Goal: Task Accomplishment & Management: Manage account settings

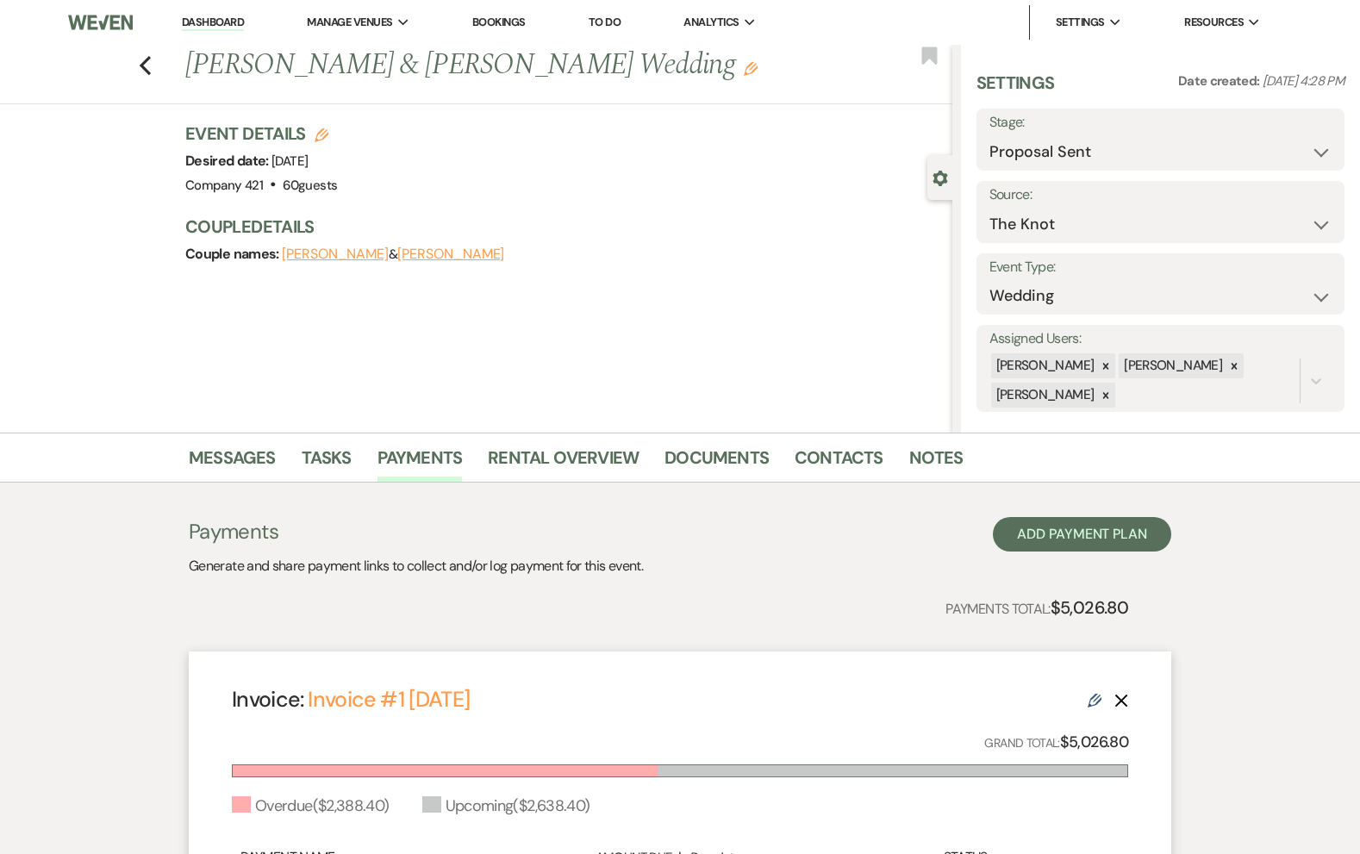
select select "6"
select select "2"
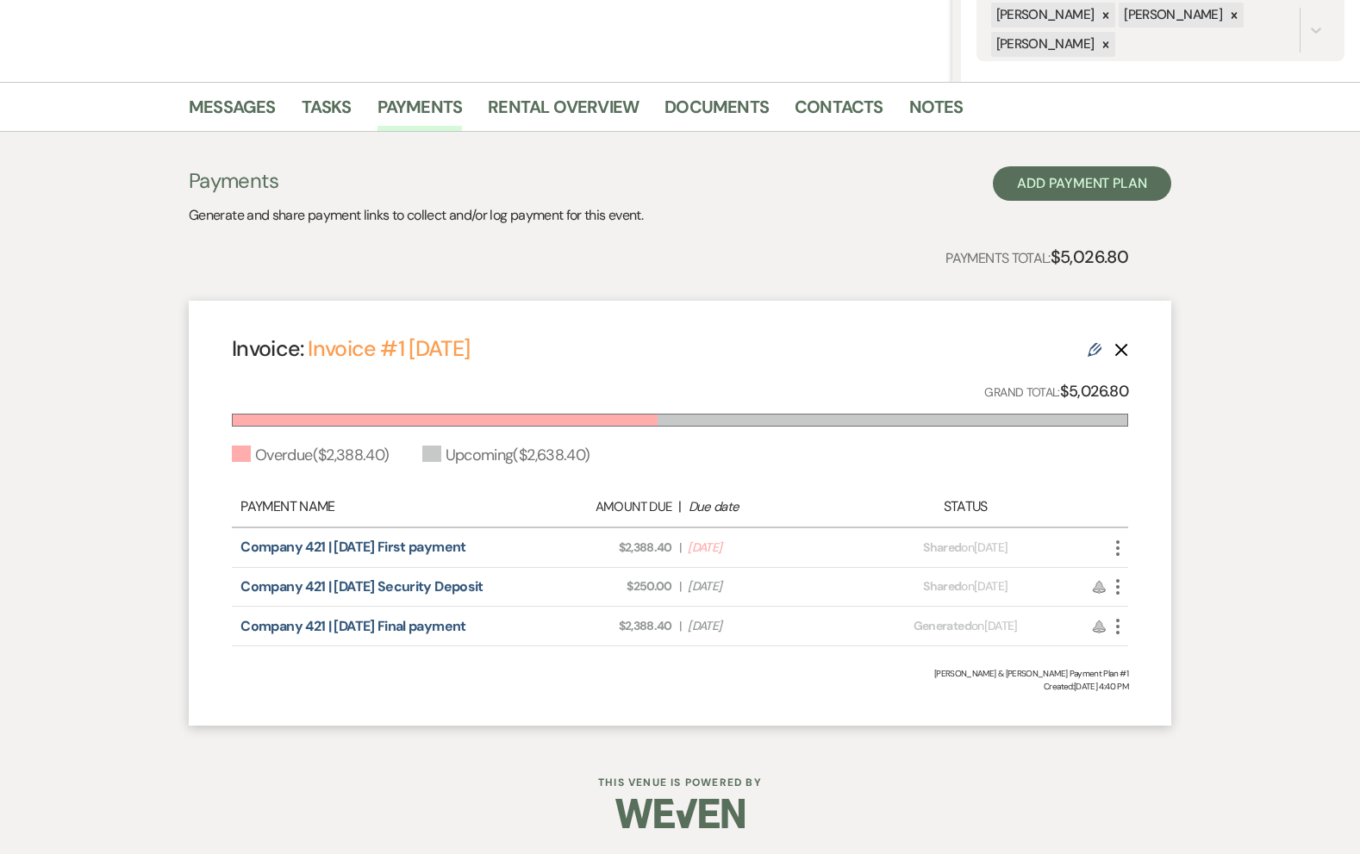
click at [1119, 552] on icon "More" at bounding box center [1117, 548] width 21 height 21
click at [1200, 458] on div "Messages Tasks Payments Rental Overview Documents Contacts Notes Payments Gener…" at bounding box center [680, 412] width 1360 height 661
click at [1118, 553] on use "button" at bounding box center [1117, 548] width 3 height 16
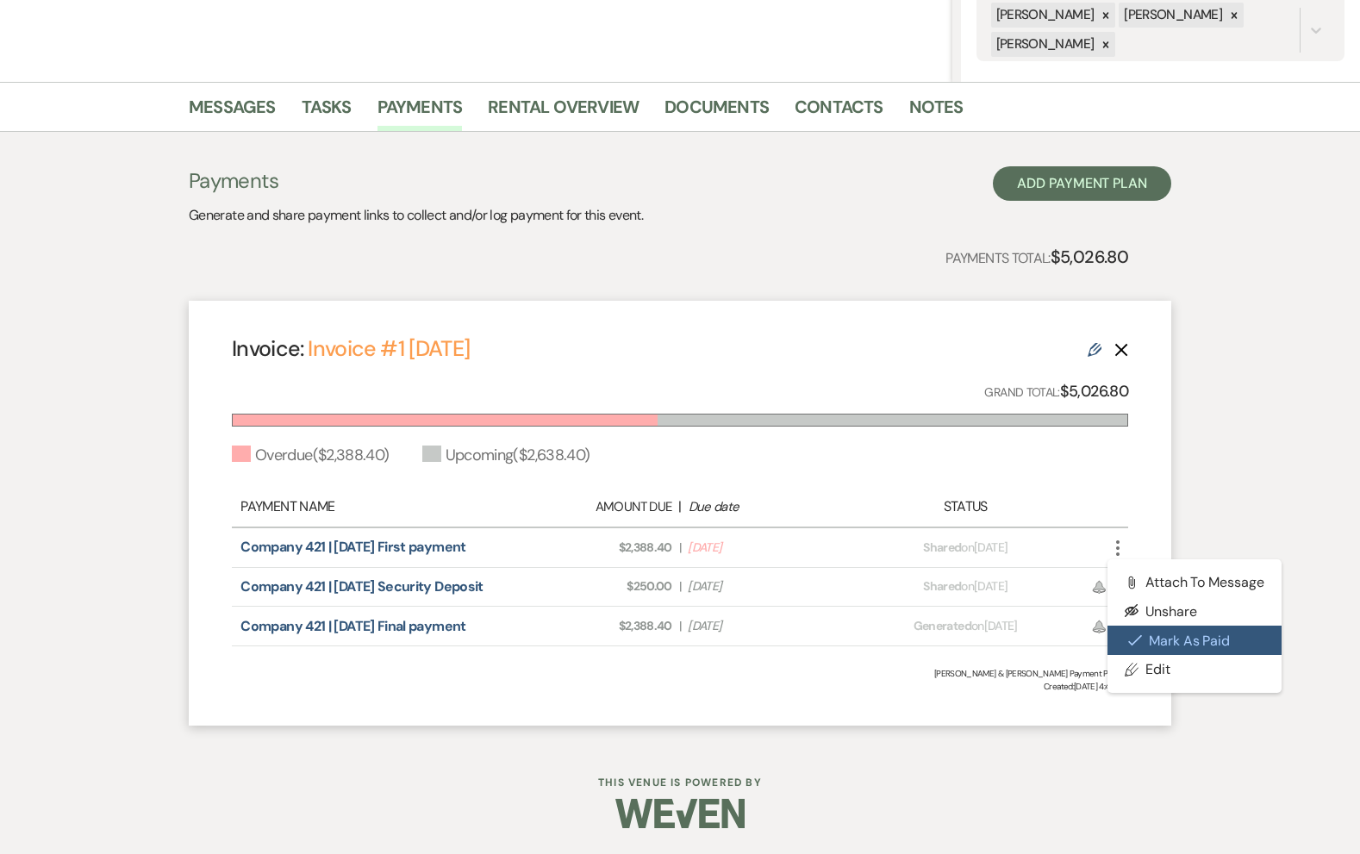
click at [1141, 628] on button "Check [PERSON_NAME] [PERSON_NAME] as Paid" at bounding box center [1194, 640] width 174 height 29
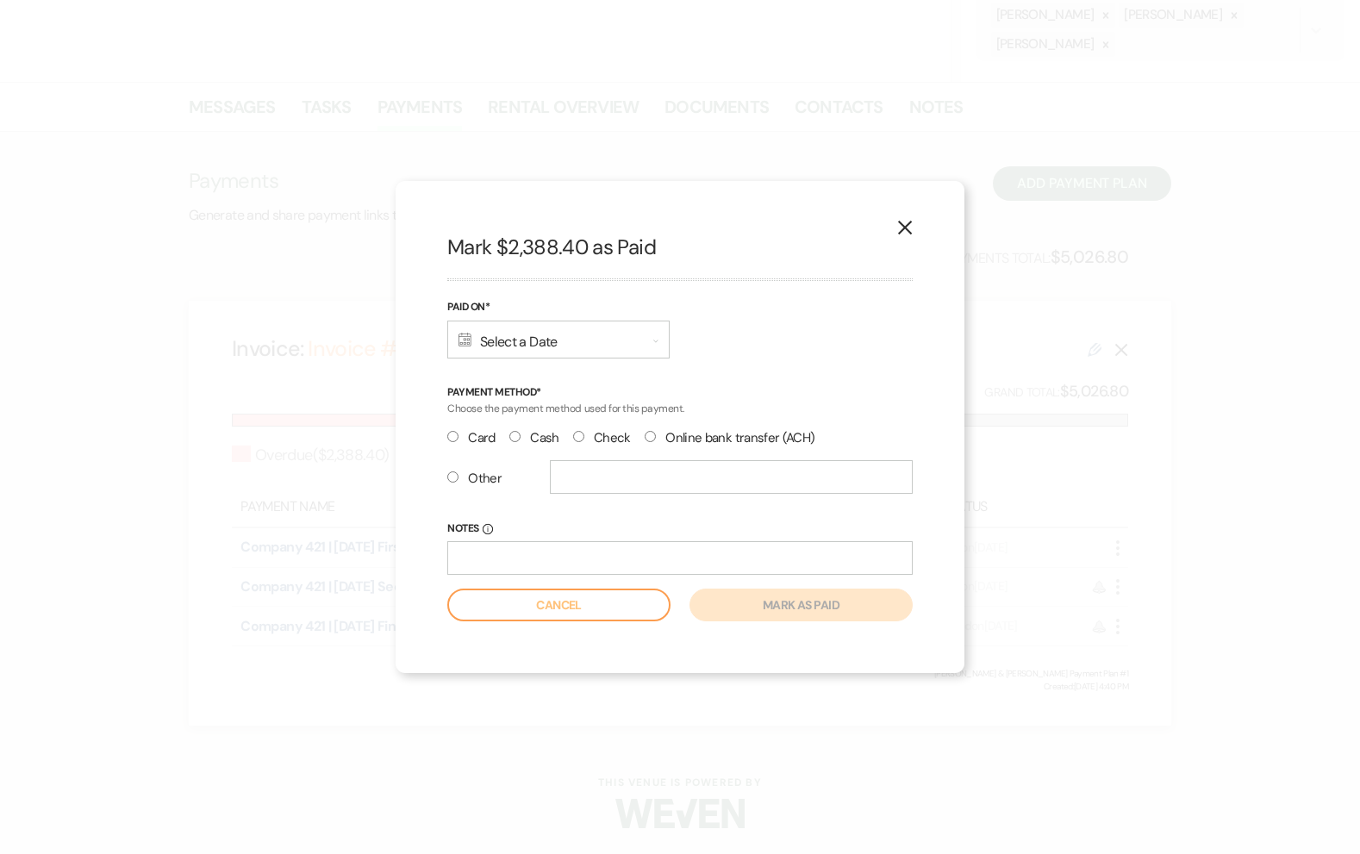
click at [535, 340] on div "Calendar Select a Date Expand" at bounding box center [558, 340] width 222 height 38
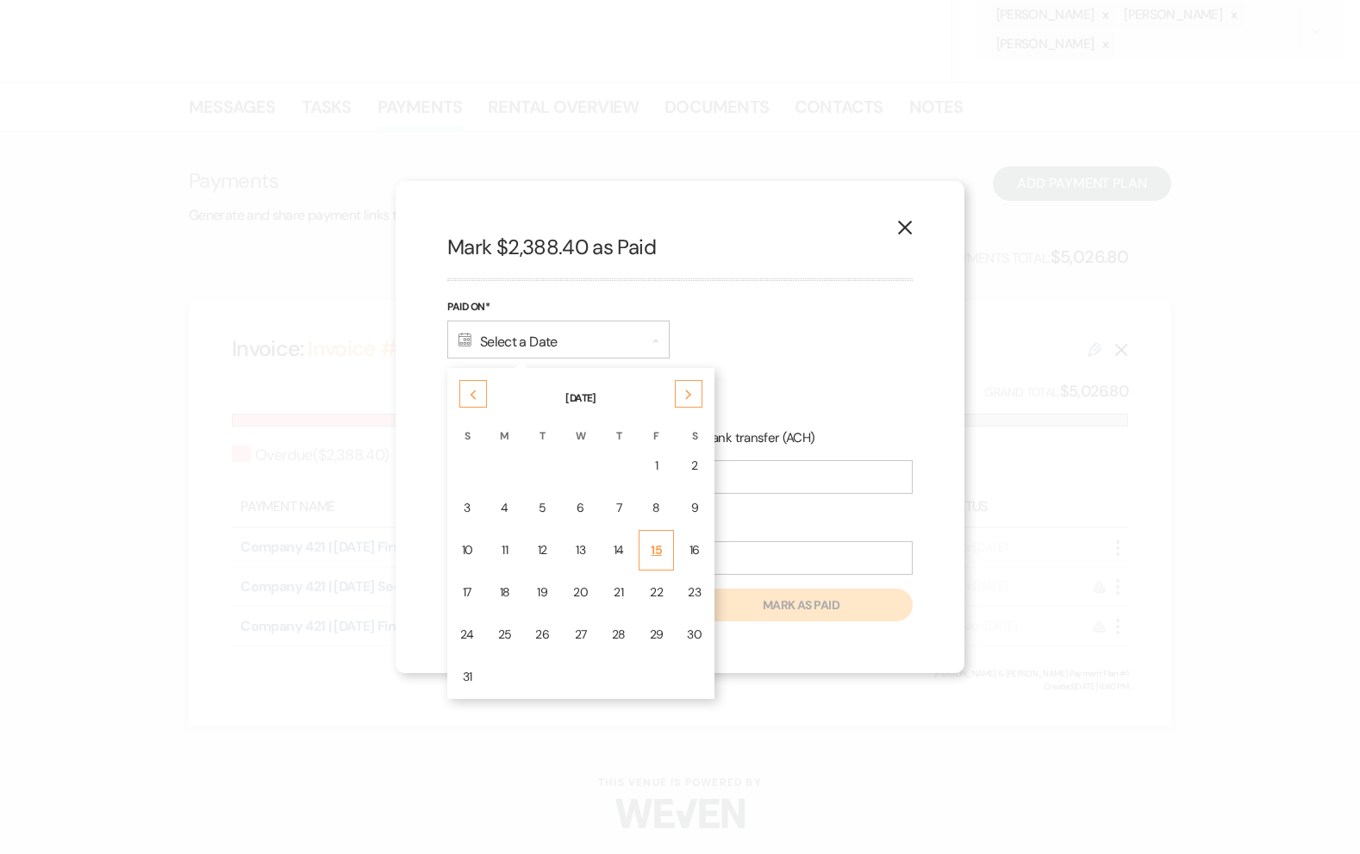
click at [641, 558] on td "15" at bounding box center [657, 550] width 36 height 41
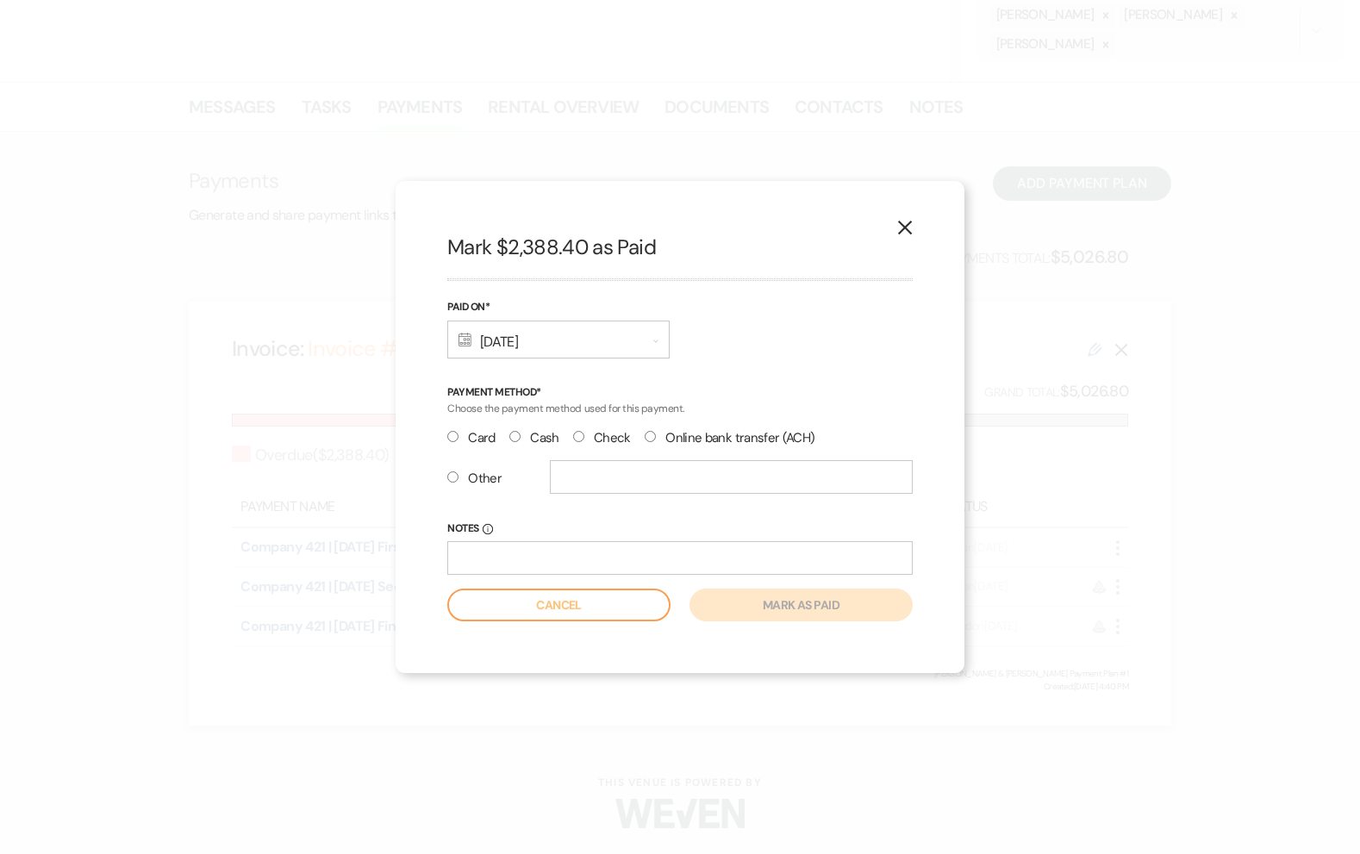
click at [574, 438] on input "Check" at bounding box center [578, 436] width 11 height 11
radio input "true"
click at [559, 564] on input "Notes Info" at bounding box center [679, 558] width 465 height 34
type input "2984"
click at [764, 613] on button "Mark as paid" at bounding box center [800, 605] width 223 height 33
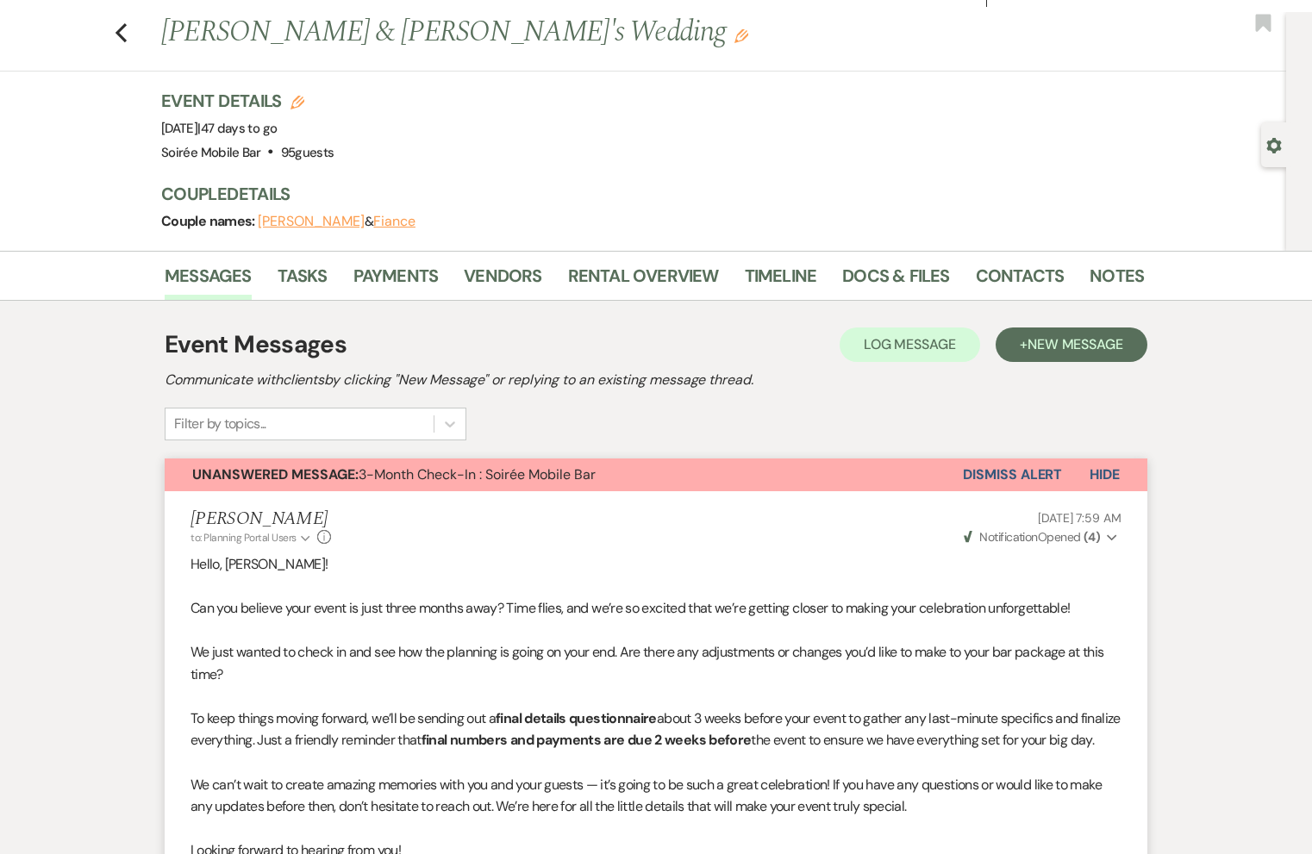
scroll to position [27, 0]
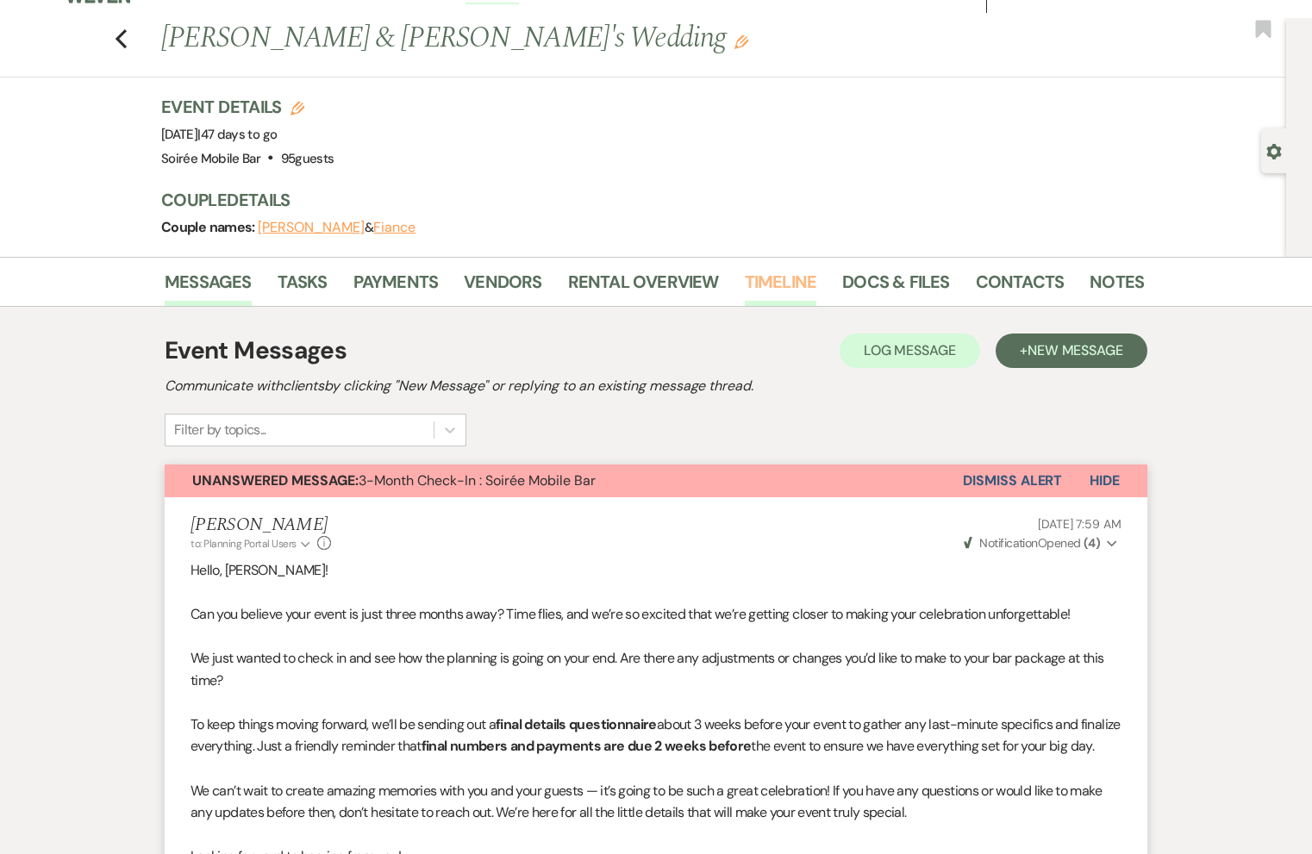
click at [774, 282] on link "Timeline" at bounding box center [781, 287] width 72 height 38
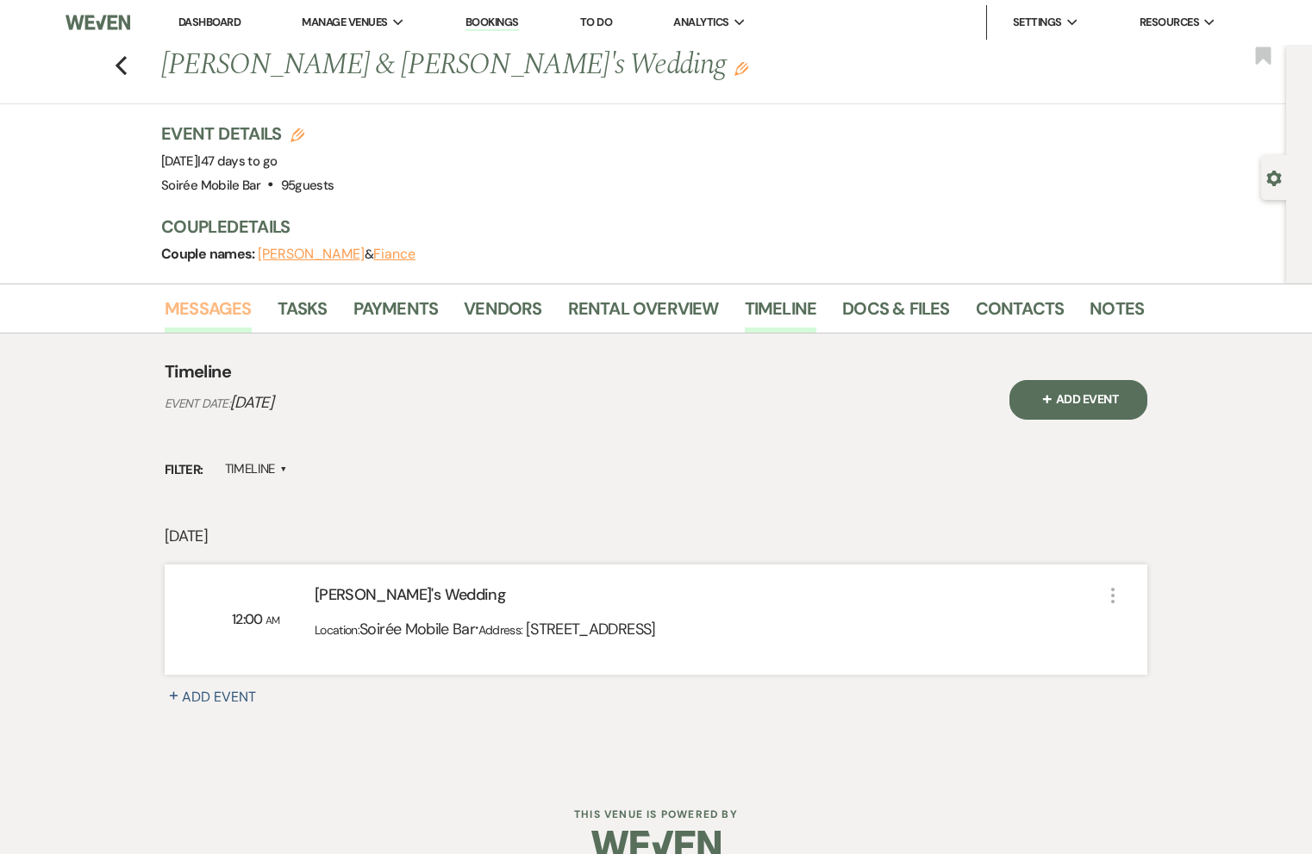
click at [228, 313] on link "Messages" at bounding box center [208, 314] width 87 height 38
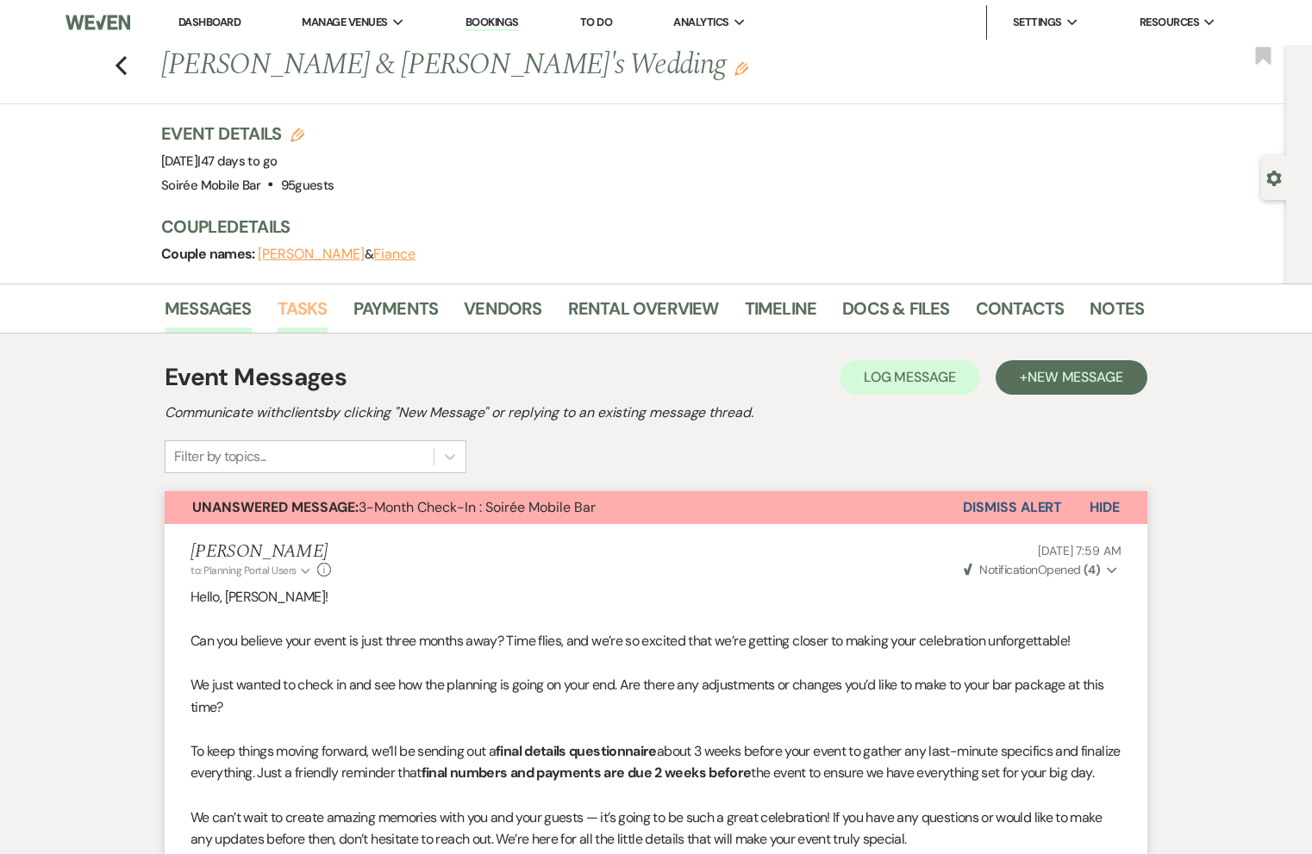
click at [307, 320] on link "Tasks" at bounding box center [302, 314] width 50 height 38
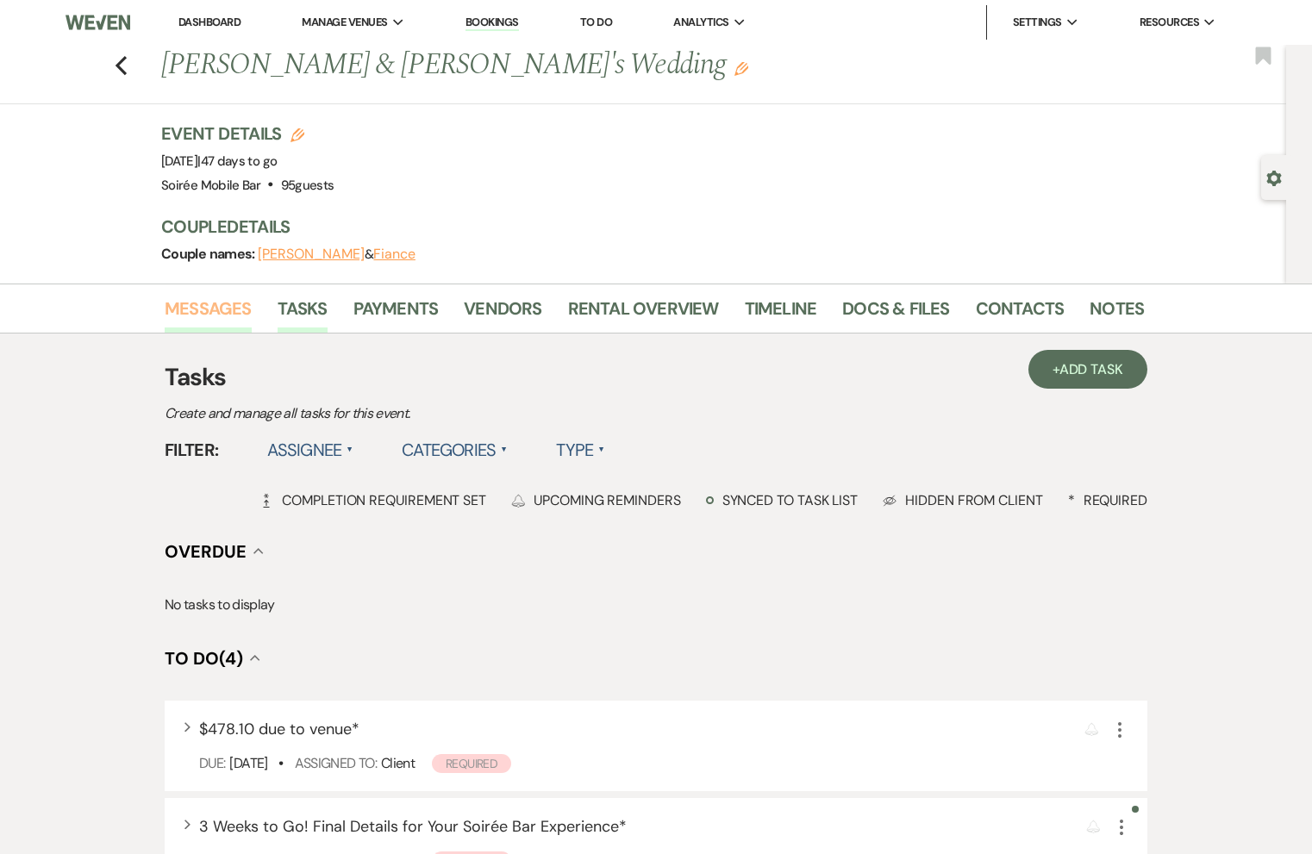
click at [215, 308] on link "Messages" at bounding box center [208, 314] width 87 height 38
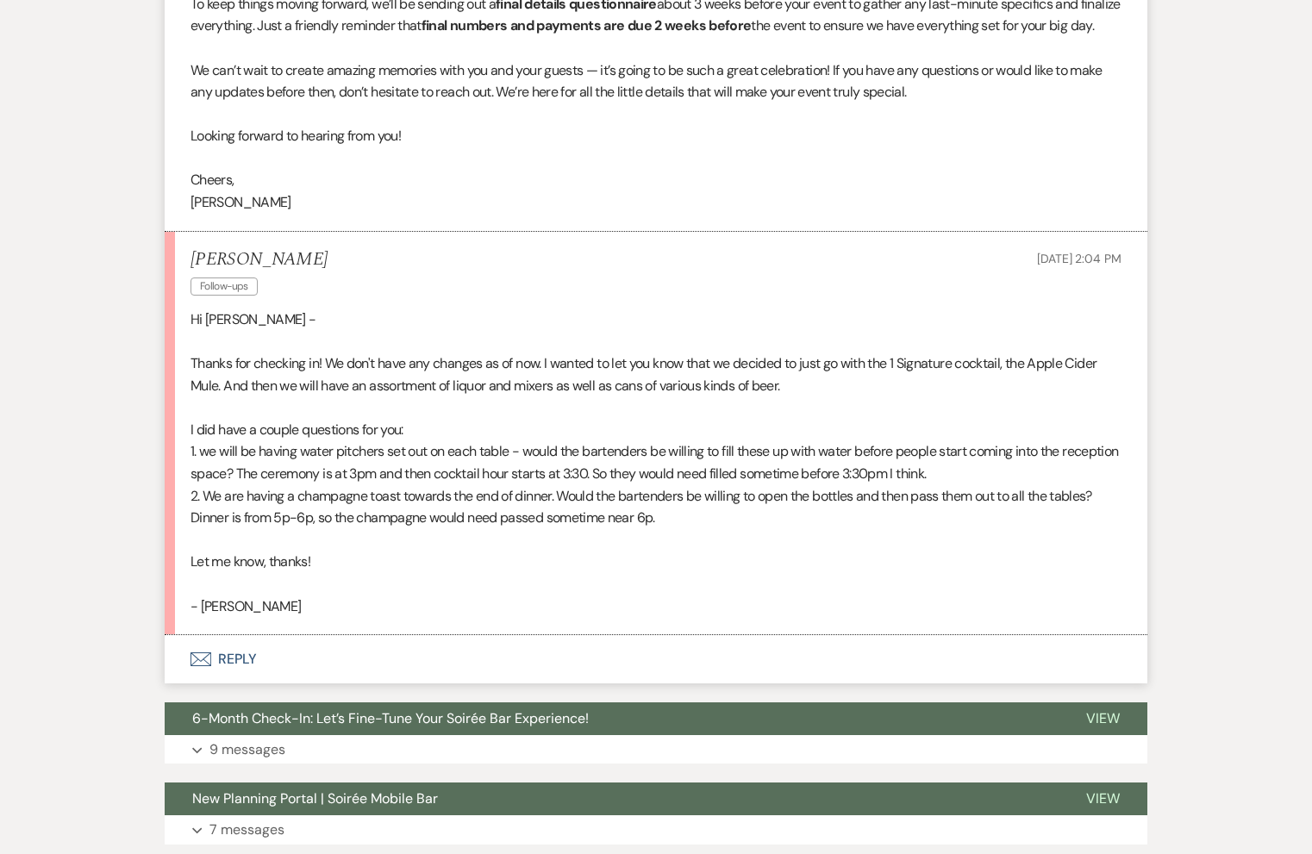
scroll to position [756, 0]
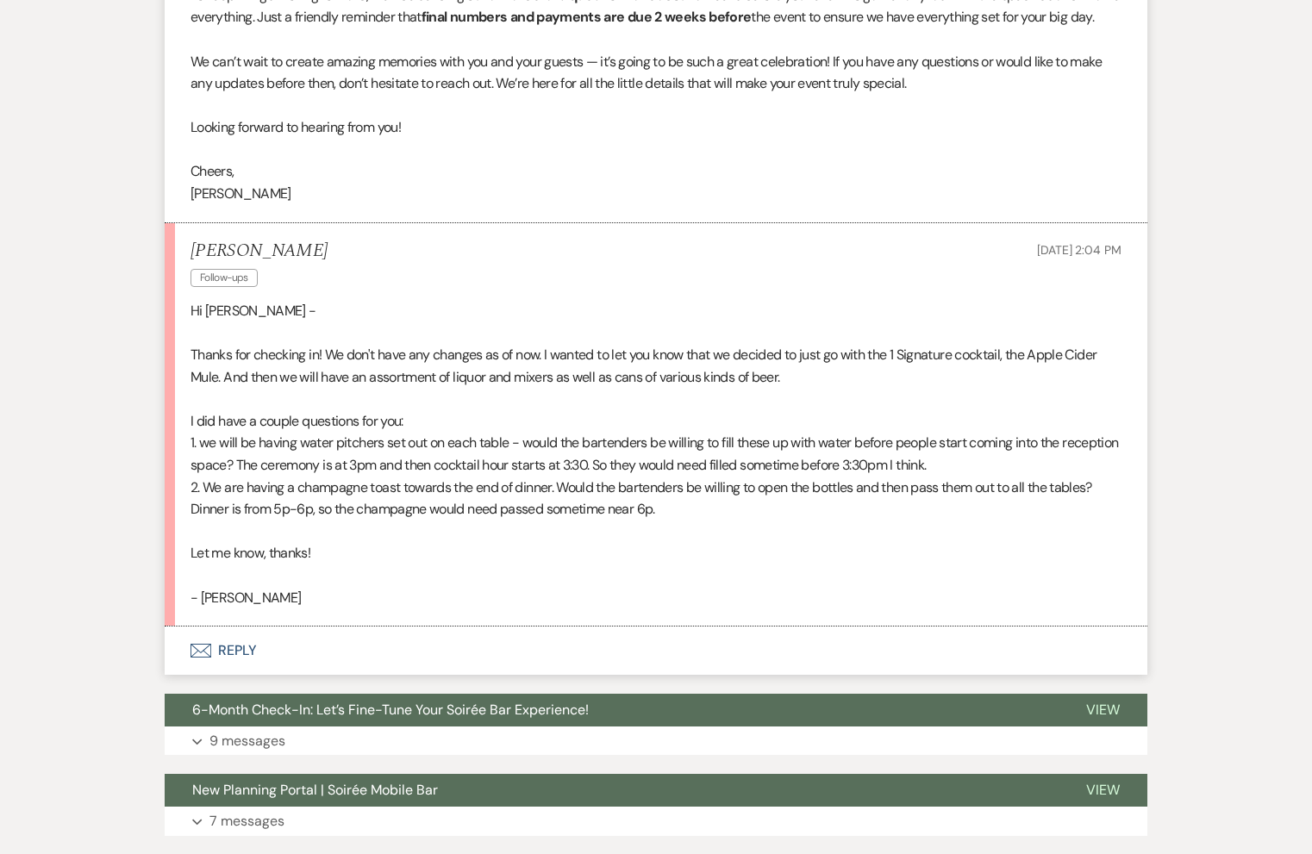
click at [237, 675] on button "Envelope Reply" at bounding box center [656, 650] width 982 height 48
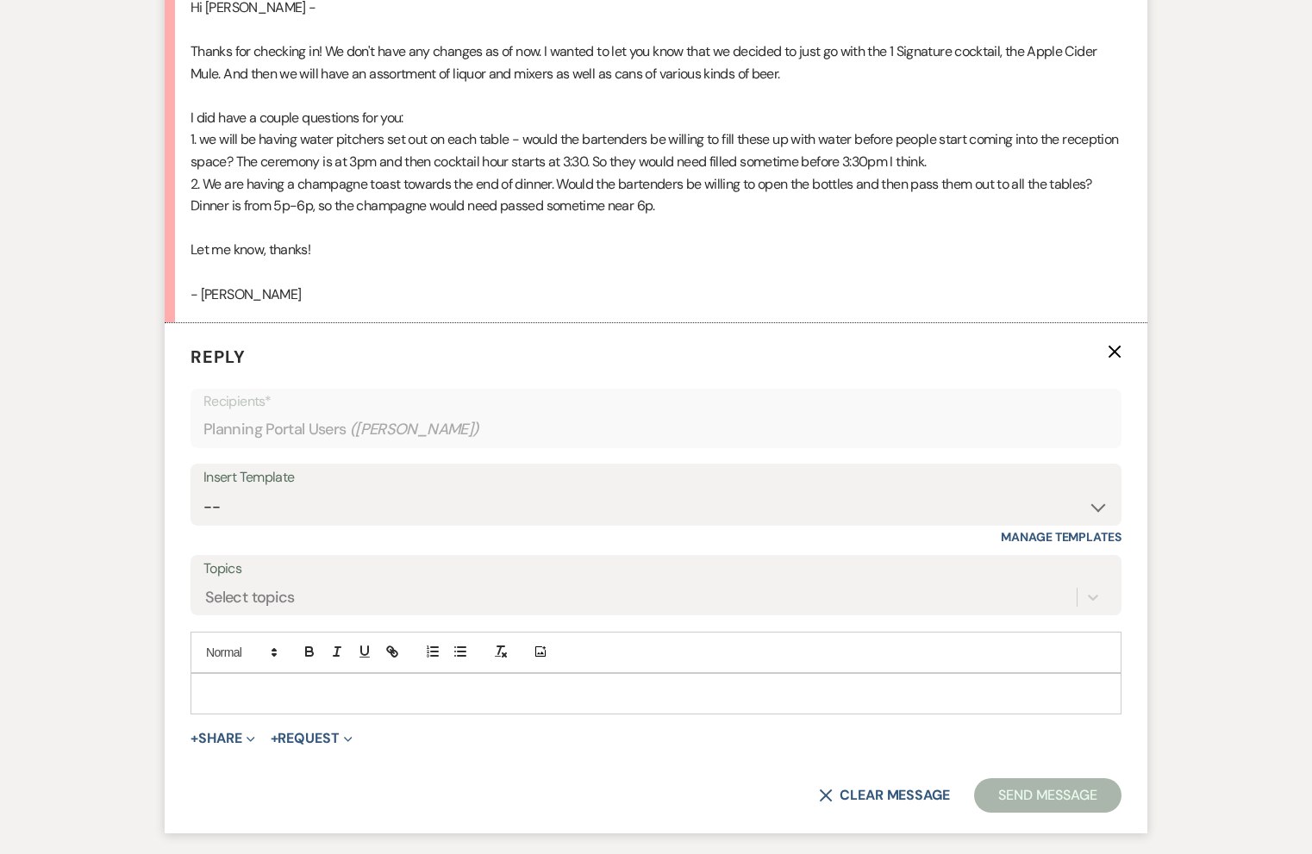
scroll to position [1359, 0]
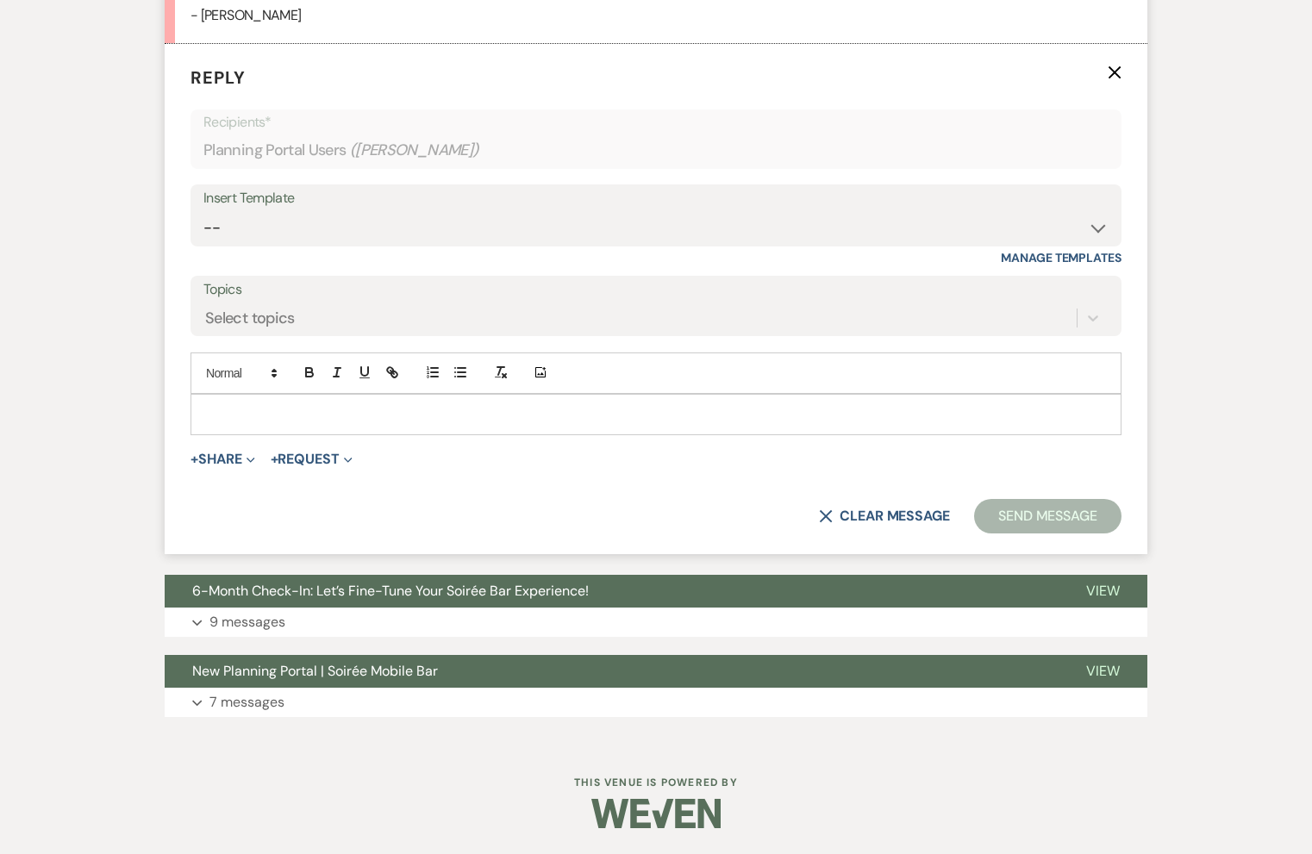
click at [315, 418] on p at bounding box center [655, 414] width 903 height 19
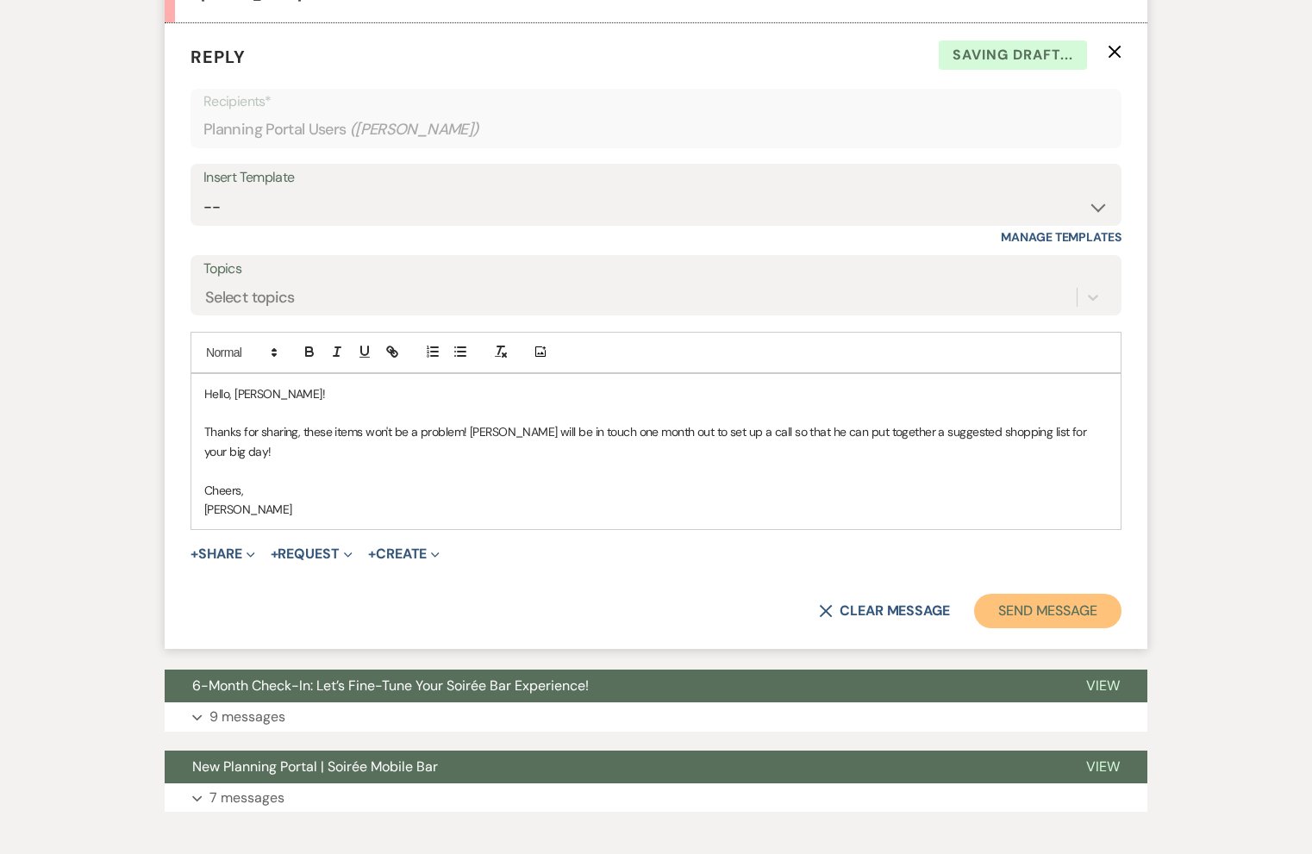
click at [1025, 614] on button "Send Message" at bounding box center [1047, 611] width 147 height 34
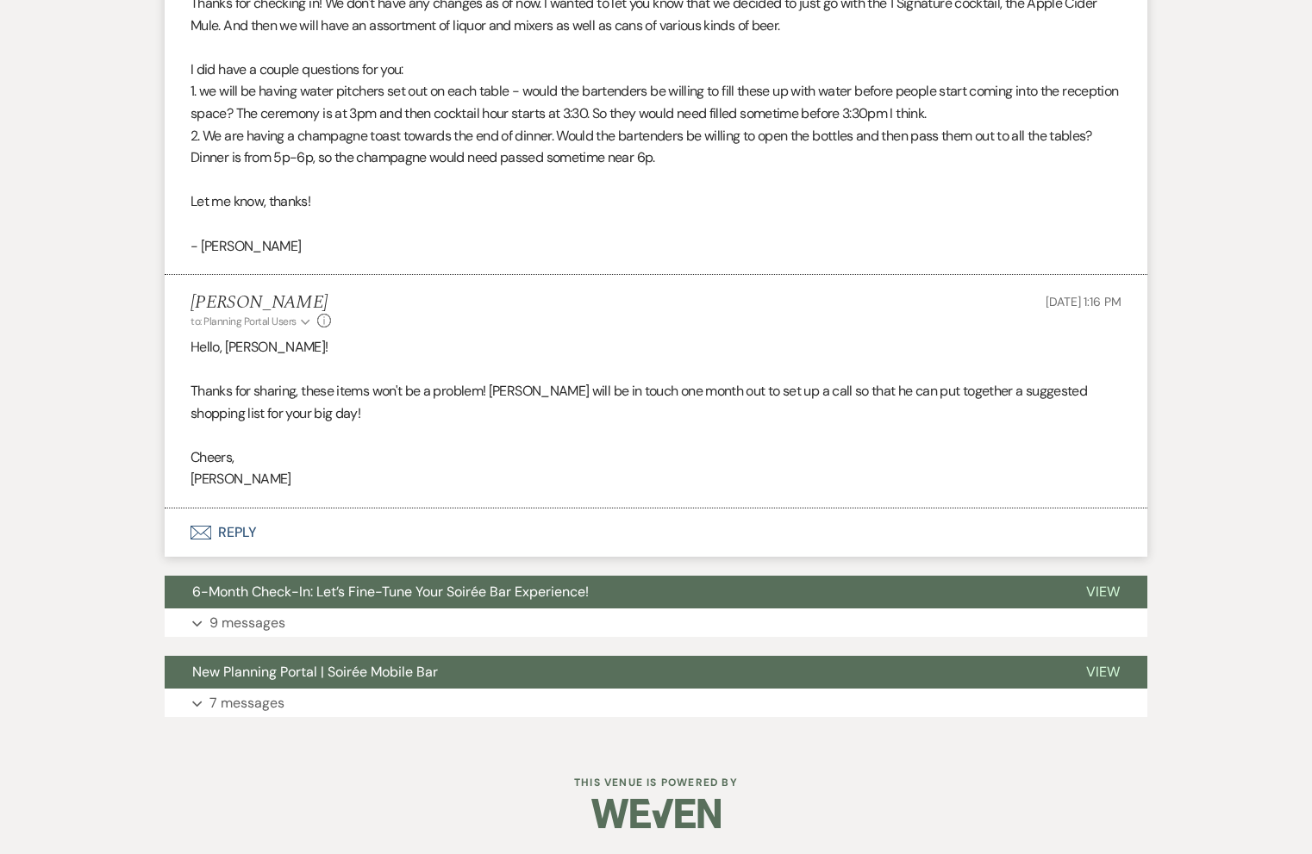
scroll to position [1130, 0]
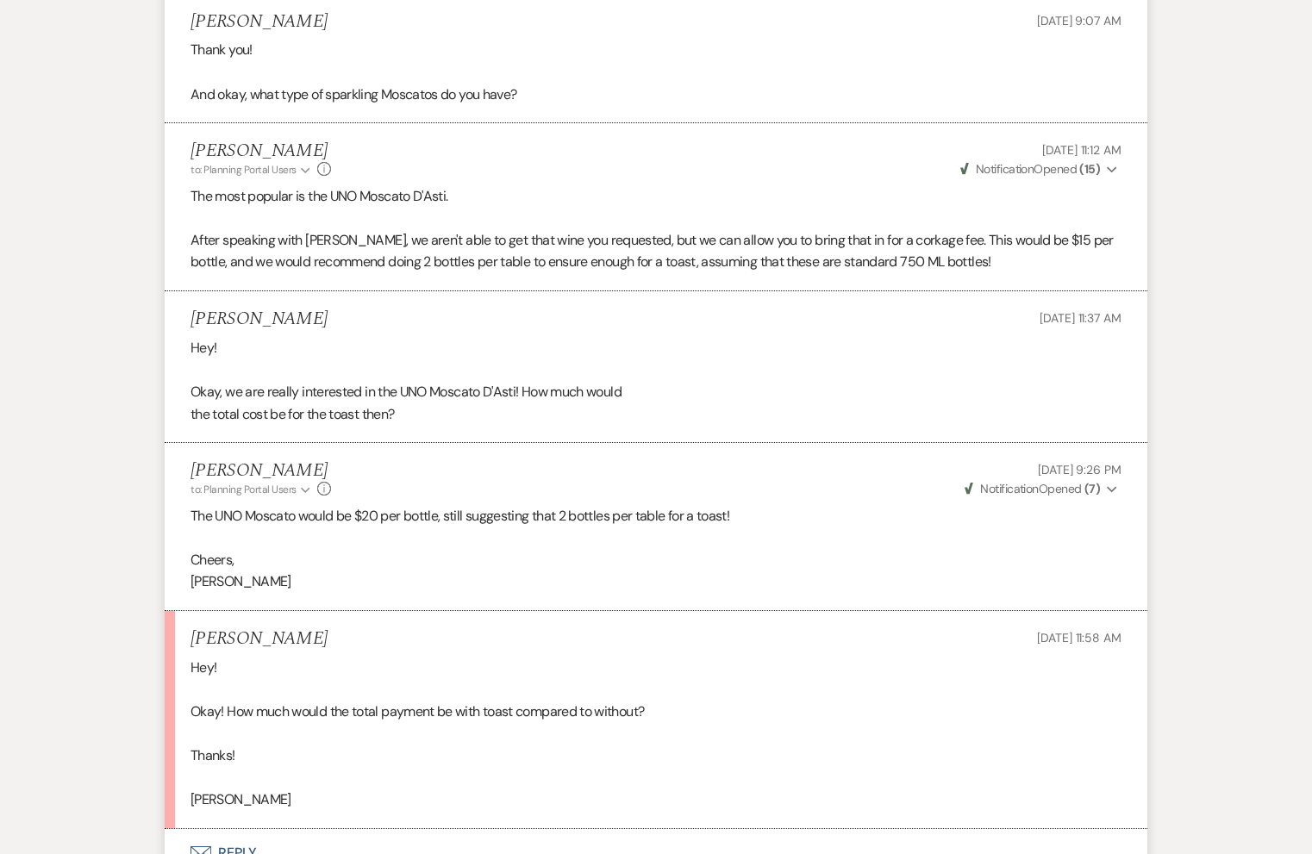
scroll to position [3457, 0]
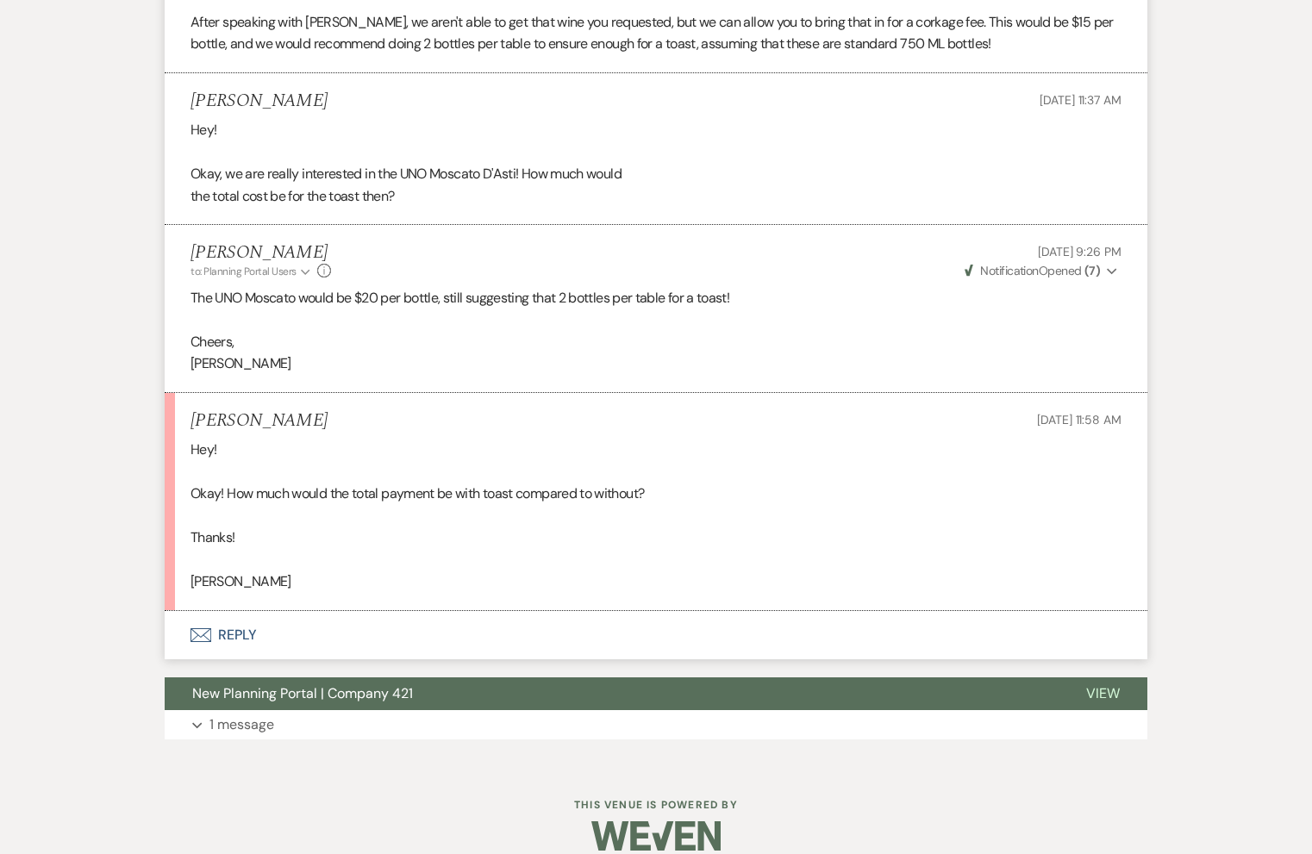
click at [217, 611] on button "Envelope Reply" at bounding box center [656, 635] width 982 height 48
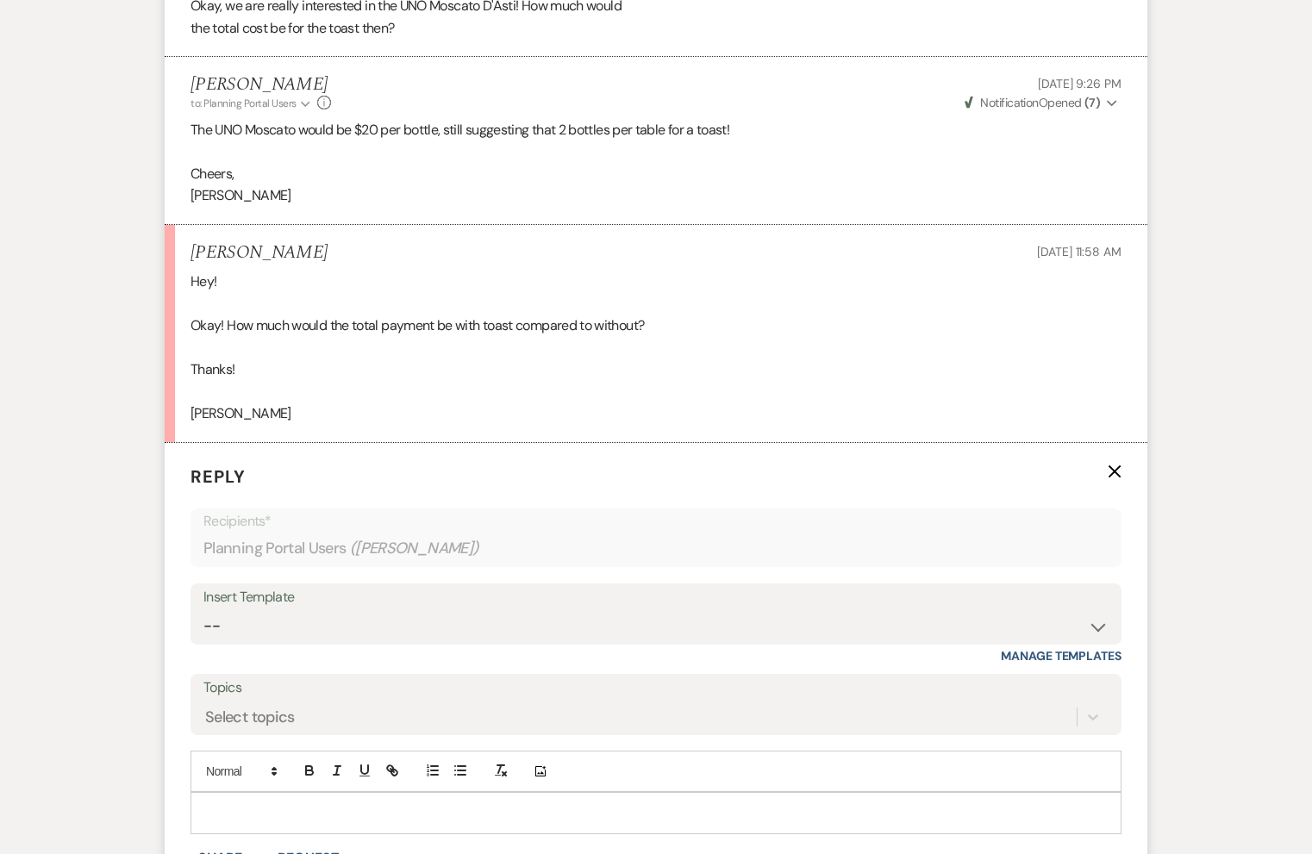
scroll to position [3659, 0]
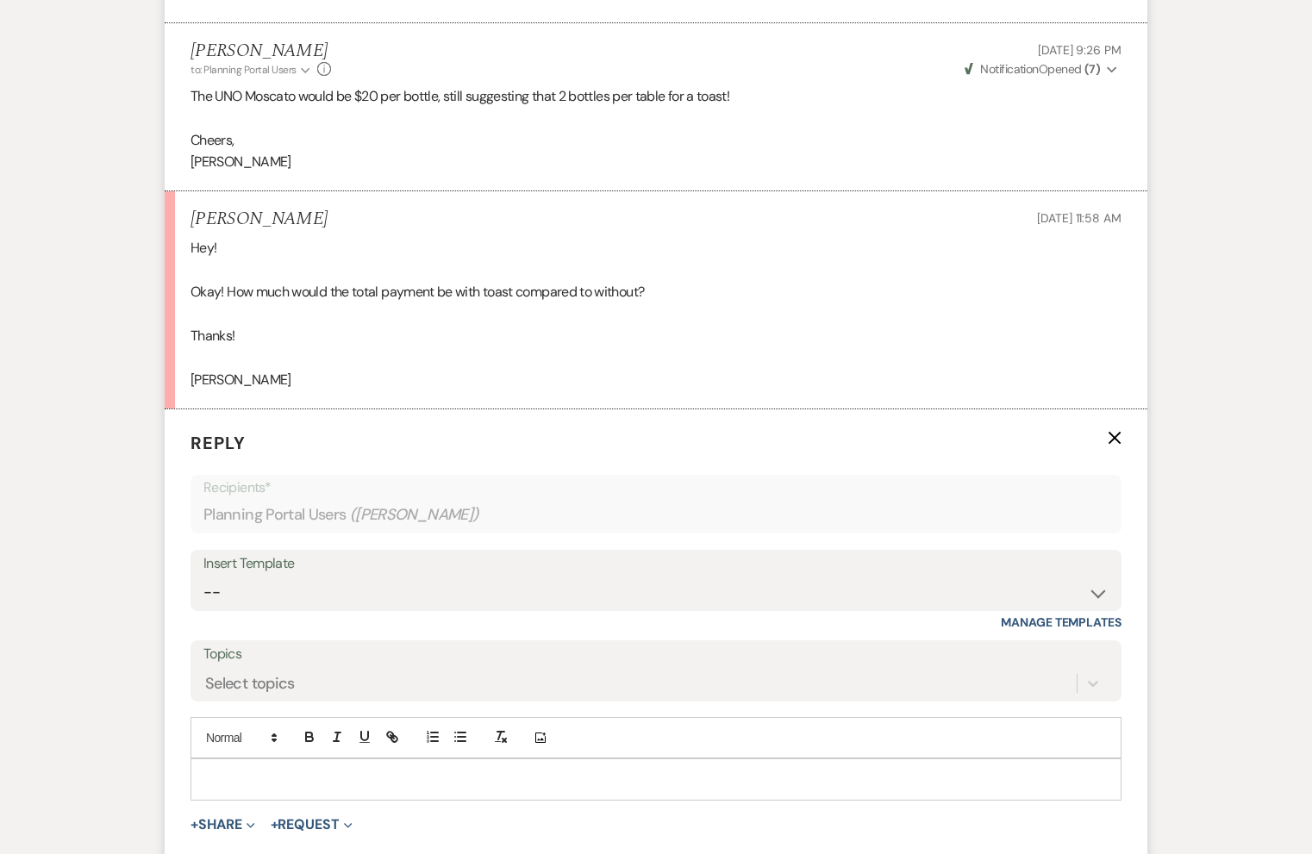
click at [309, 770] on p at bounding box center [655, 779] width 903 height 19
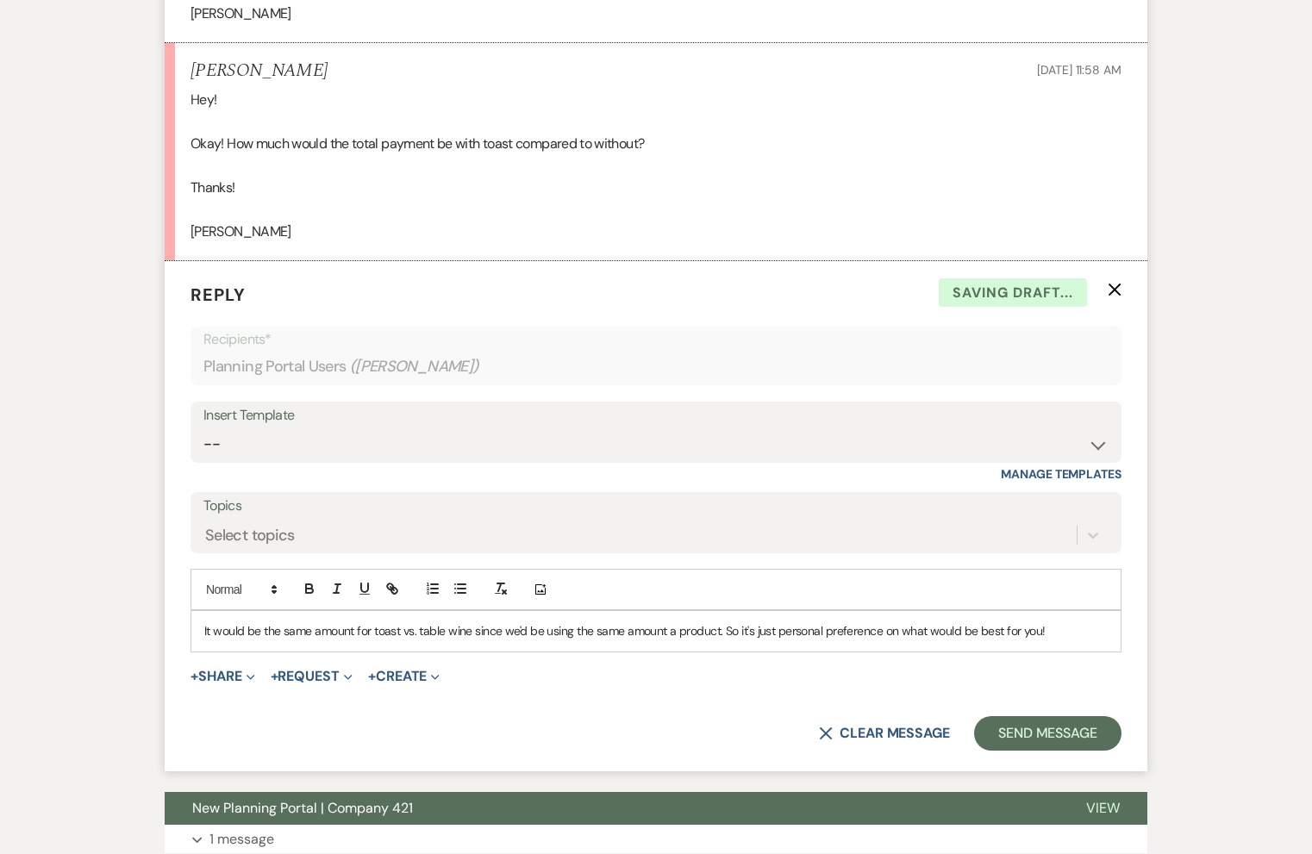
scroll to position [3921, 0]
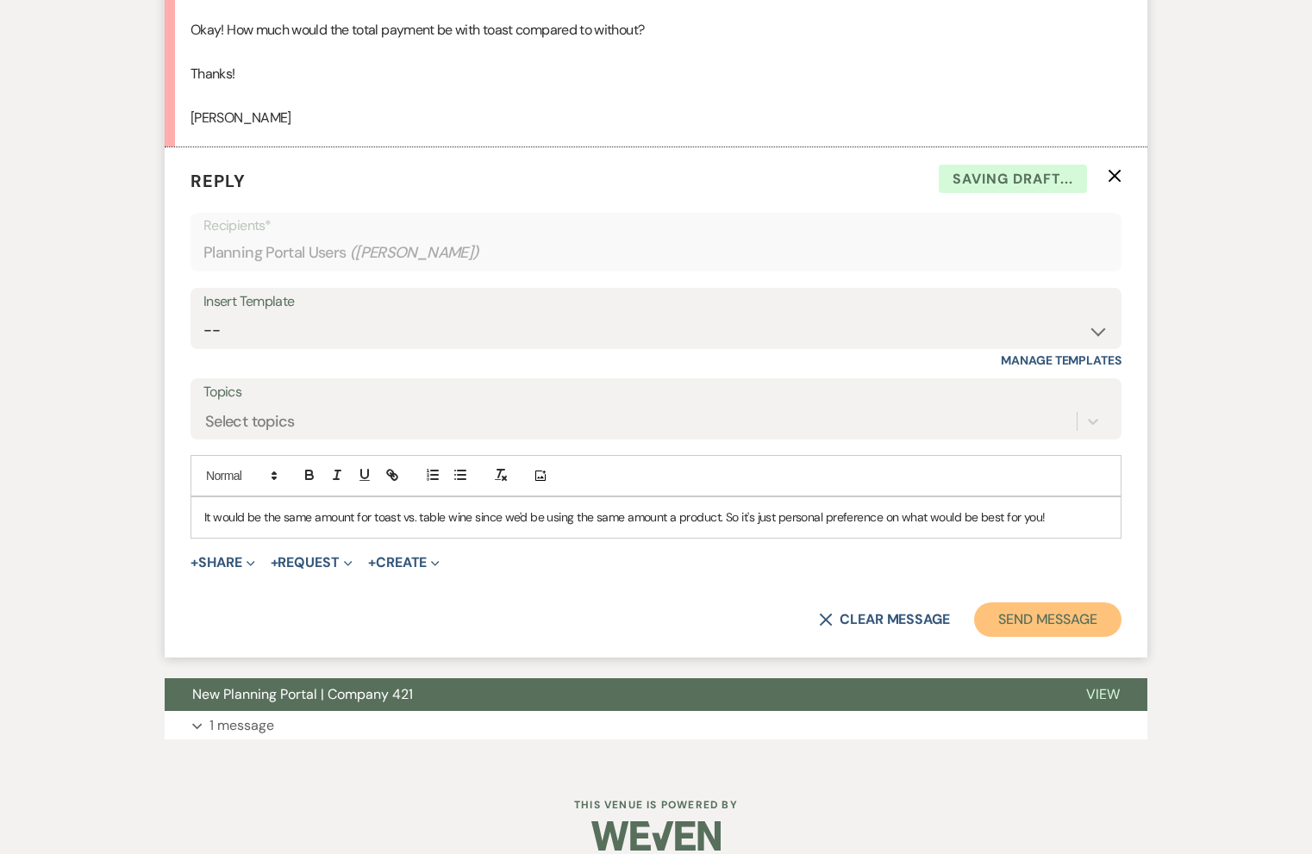
click at [1013, 602] on button "Send Message" at bounding box center [1047, 619] width 147 height 34
